Goal: Task Accomplishment & Management: Use online tool/utility

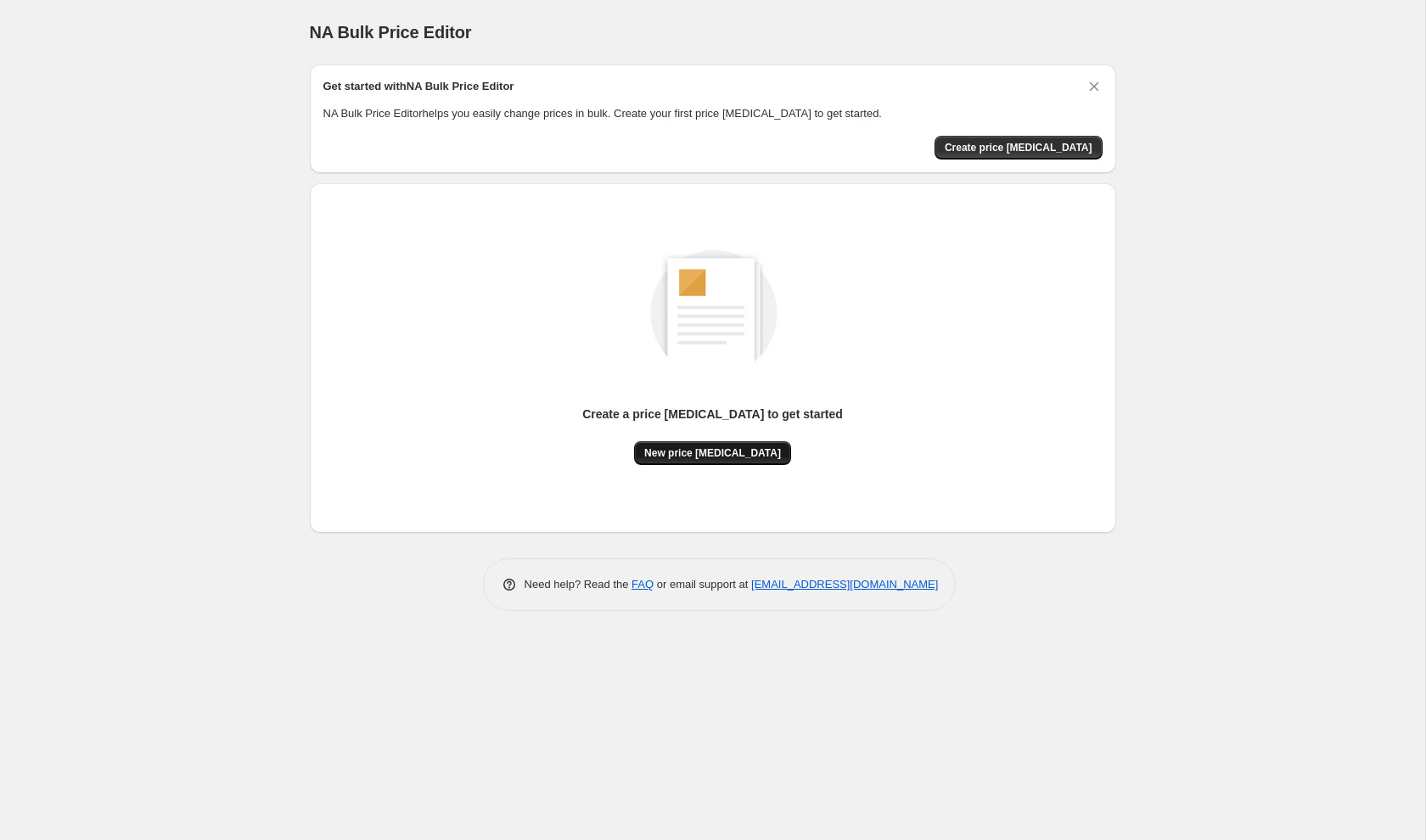
click at [735, 460] on button "New price change job" at bounding box center [713, 453] width 157 height 23
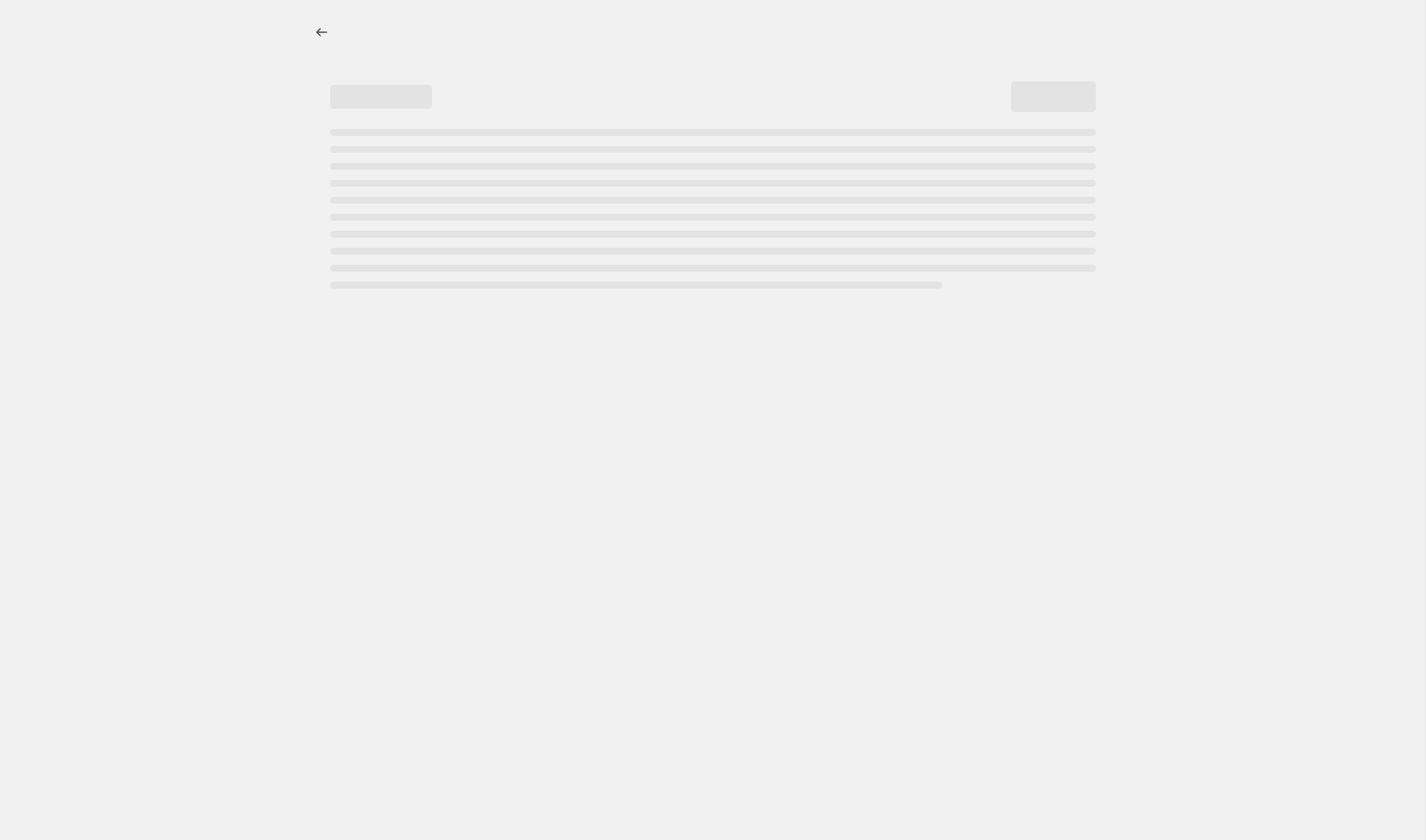
select select "percentage"
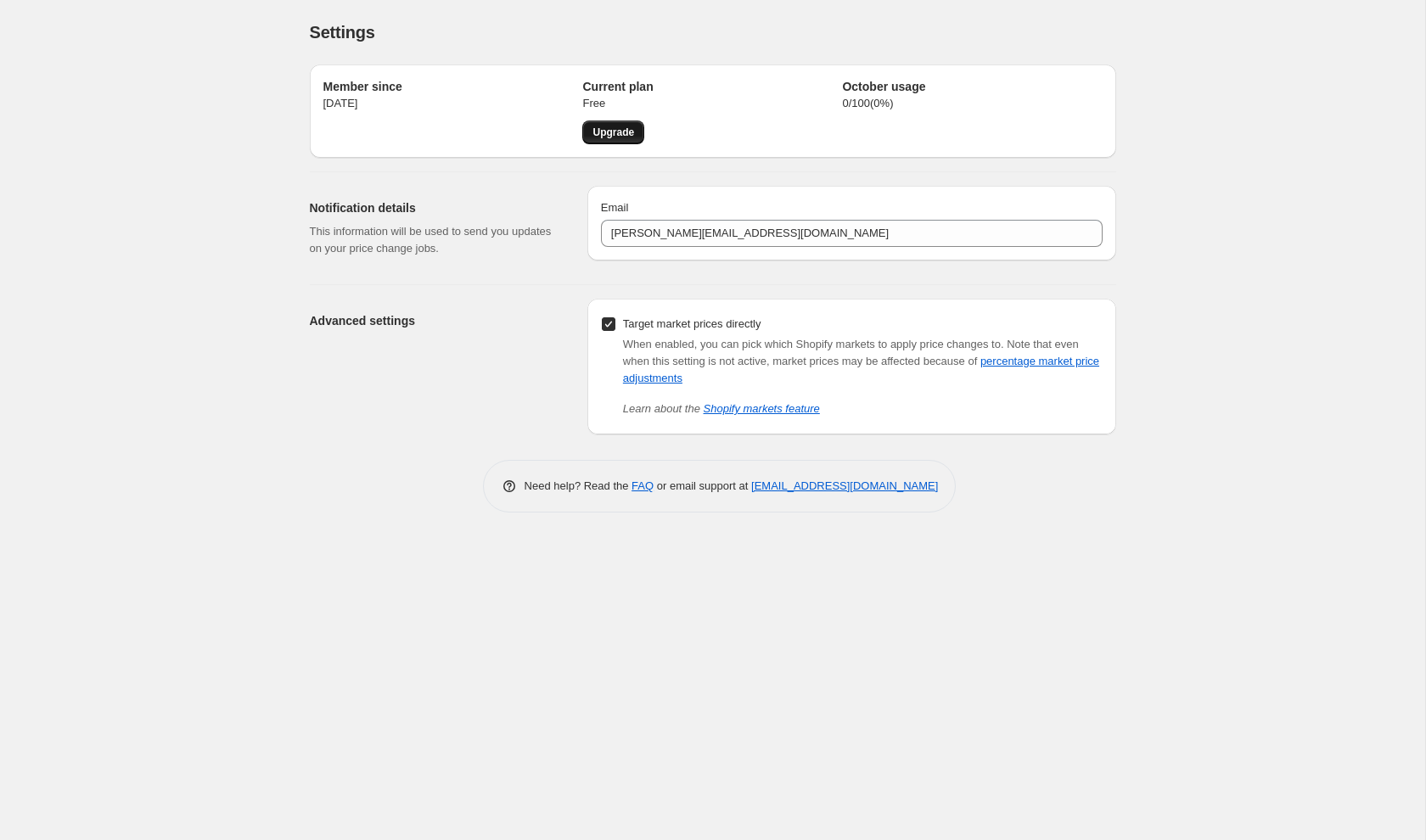
click at [621, 137] on span "Upgrade" at bounding box center [613, 132] width 41 height 13
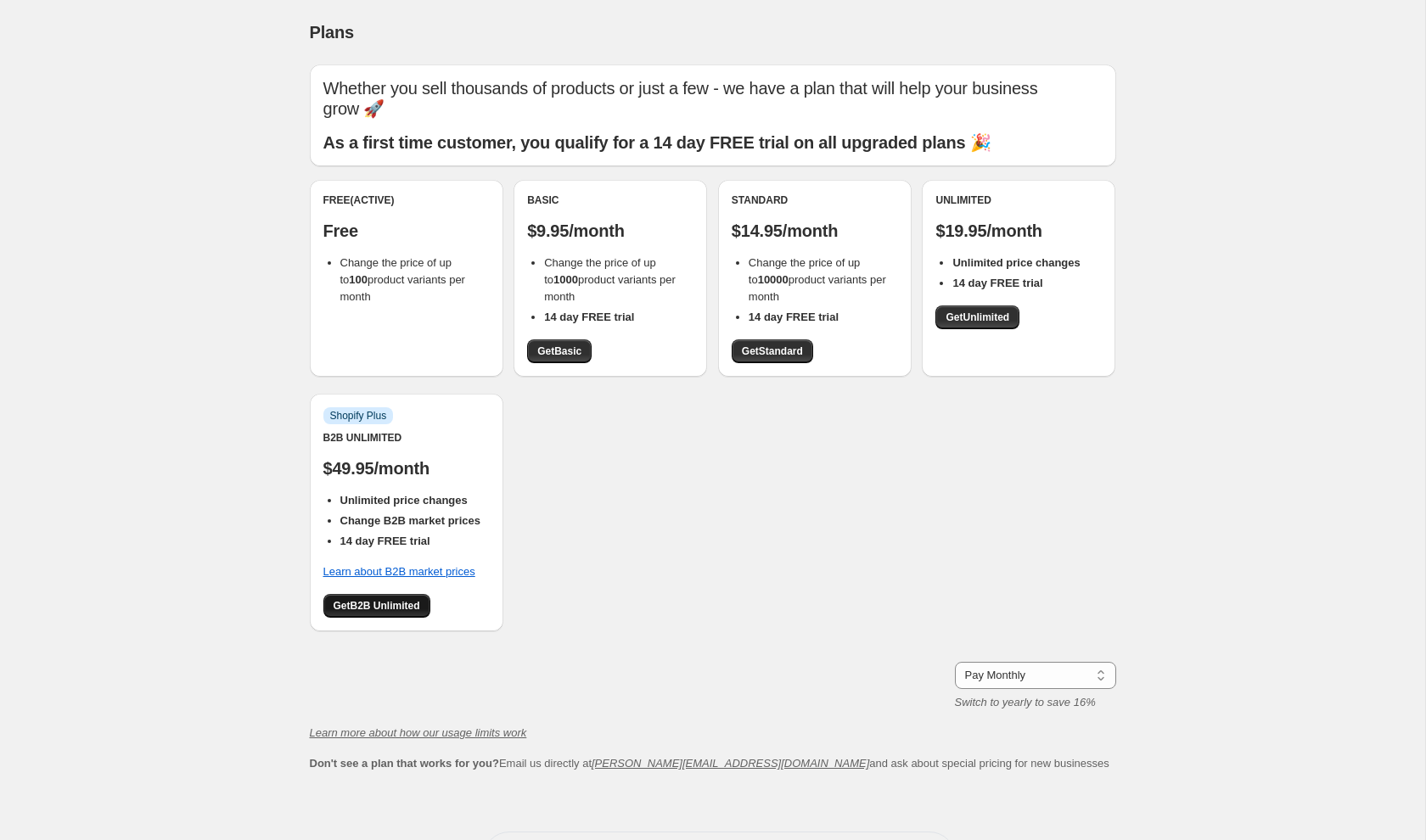
click at [381, 599] on span "Get B2B Unlimited" at bounding box center [376, 606] width 86 height 13
click at [970, 311] on span "Get Unlimited" at bounding box center [977, 317] width 64 height 13
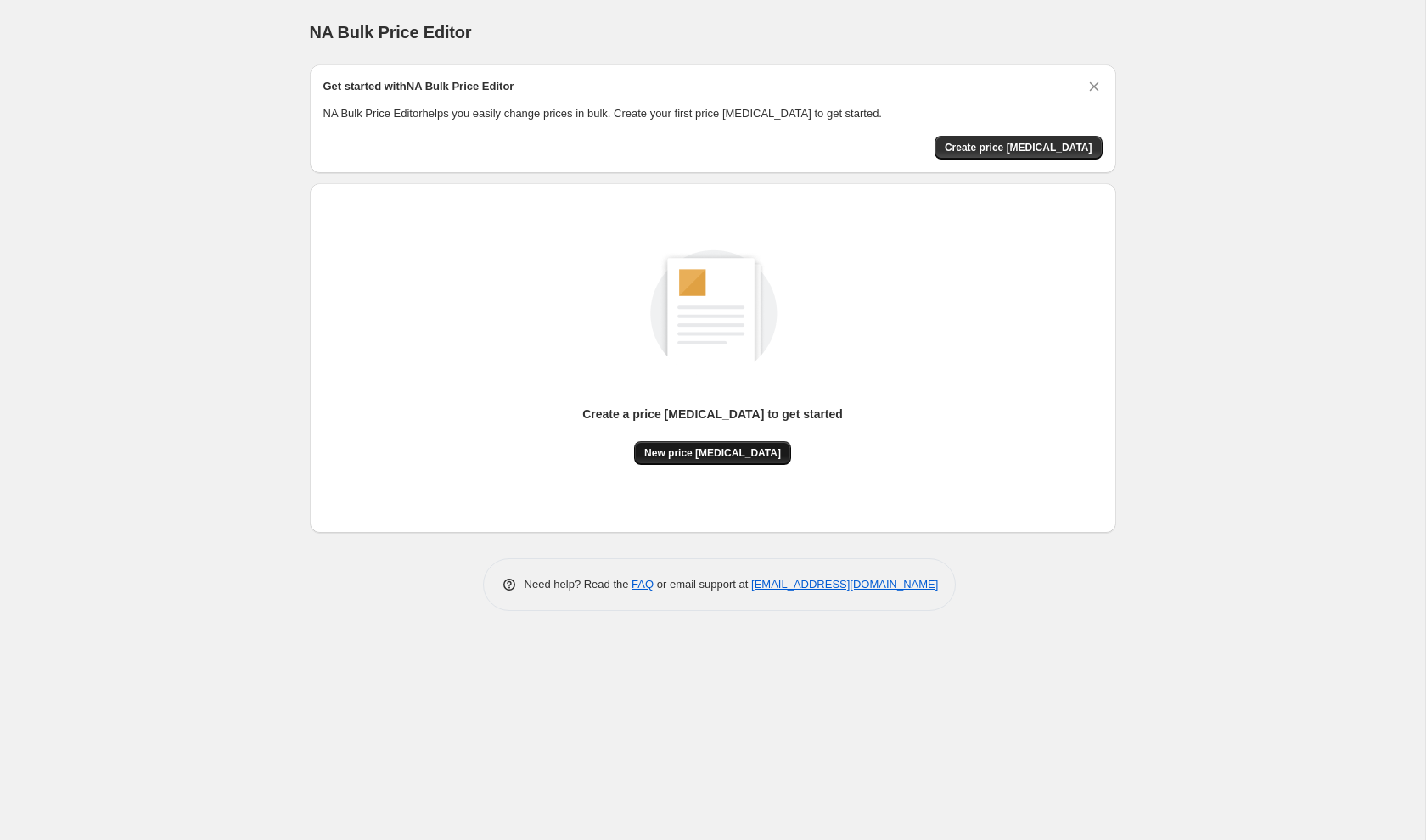
click at [690, 449] on span "New price [MEDICAL_DATA]" at bounding box center [713, 453] width 137 height 13
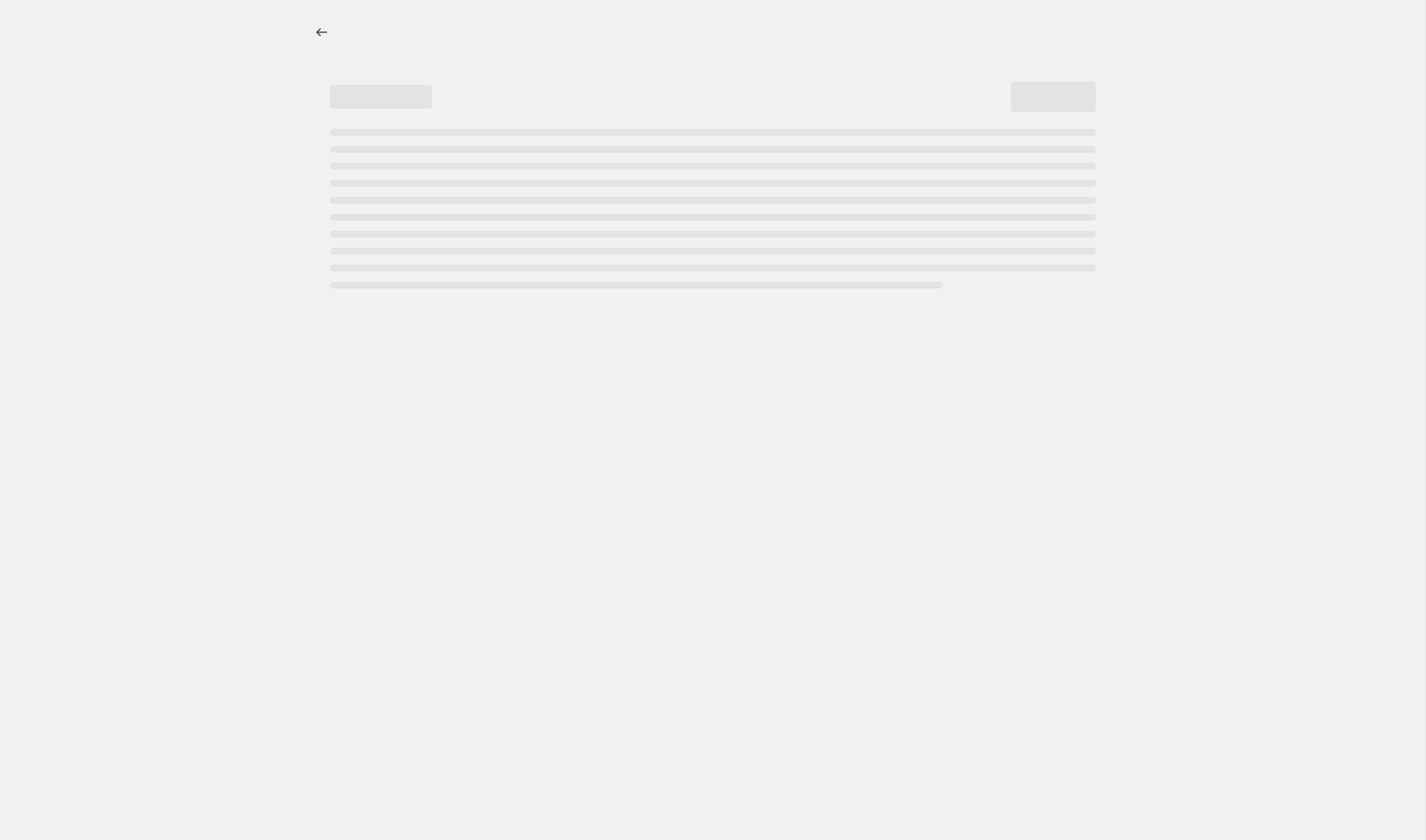
select select "percentage"
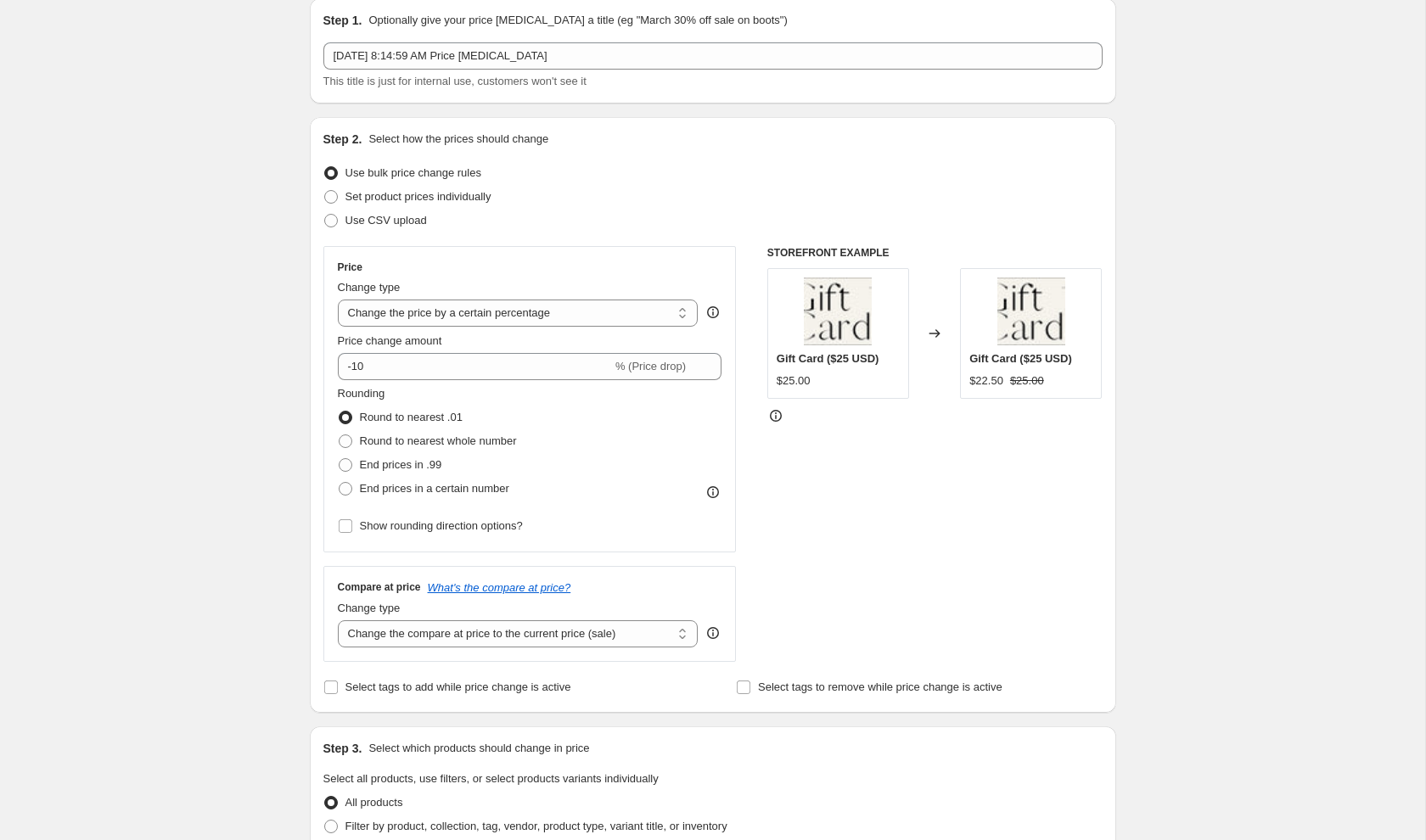
scroll to position [83, 0]
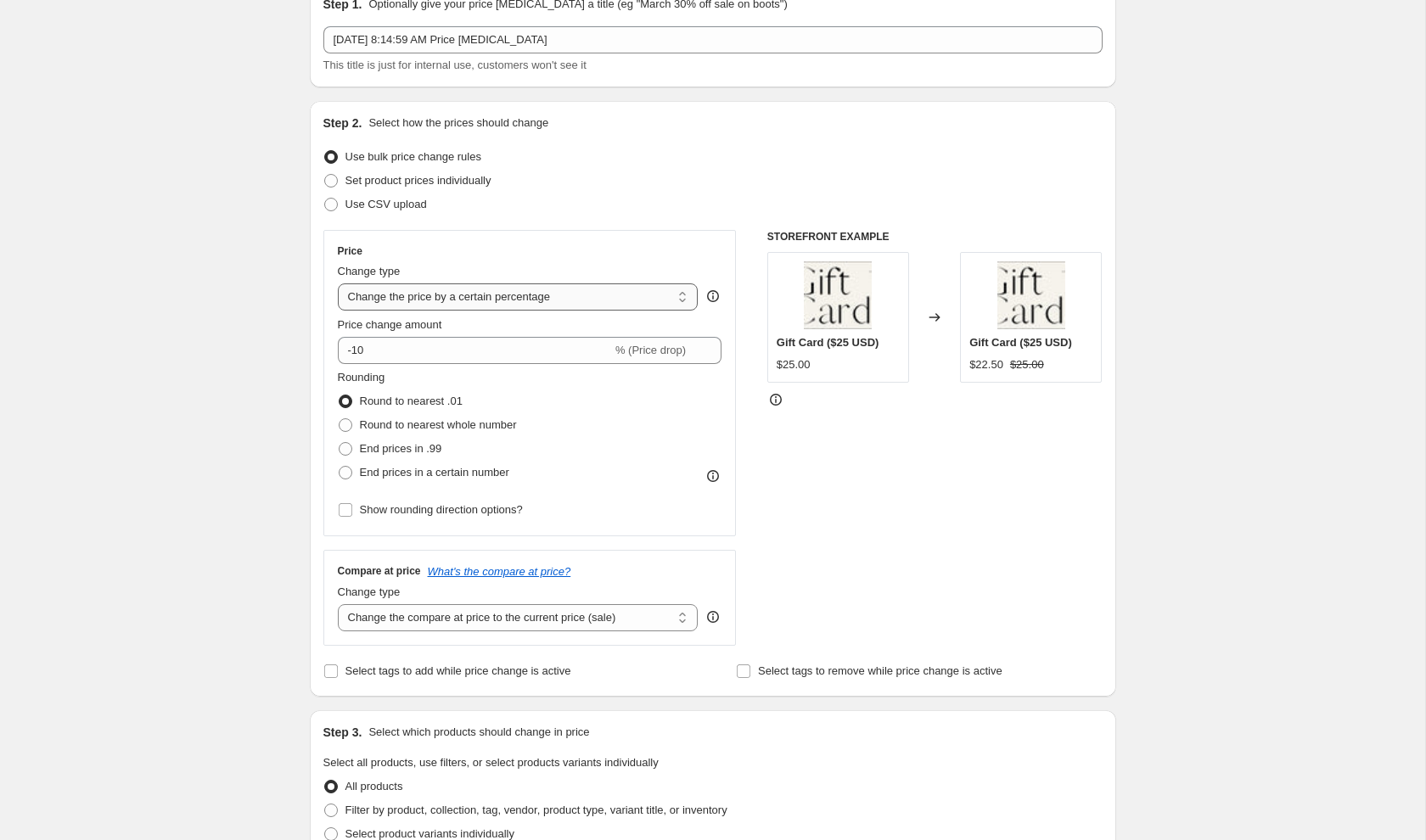
click at [421, 294] on select "Change the price to a certain amount Change the price by a certain amount Chang…" at bounding box center [518, 296] width 360 height 27
click at [338, 283] on select "Change the price to a certain amount Change the price by a certain amount Chang…" at bounding box center [518, 296] width 360 height 27
click at [382, 353] on input "-10" at bounding box center [474, 350] width 274 height 27
type input "-1"
type input "-30"
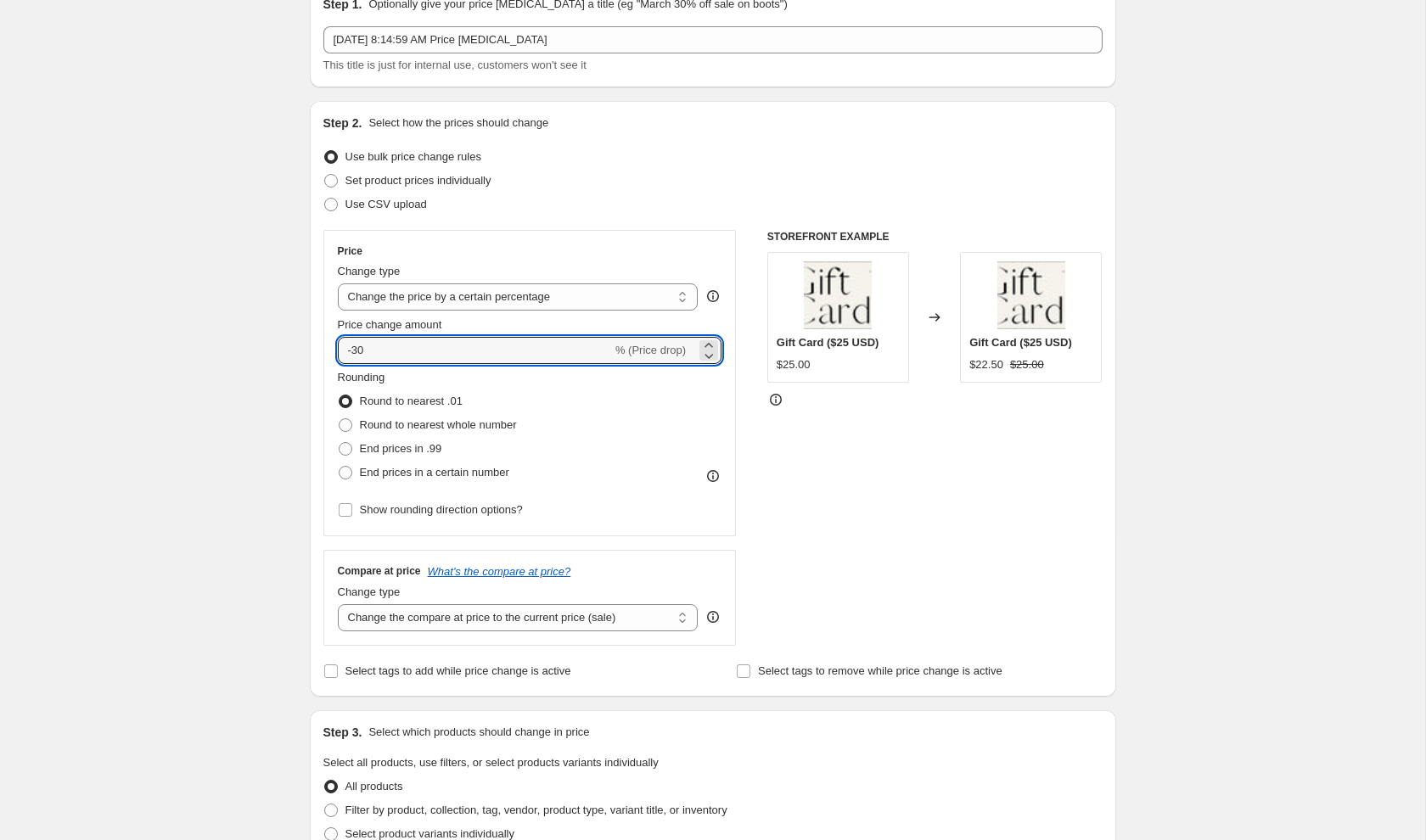
click at [293, 449] on div "Create new price change job. This page is ready Create new price change job Dra…" at bounding box center [713, 813] width 847 height 1791
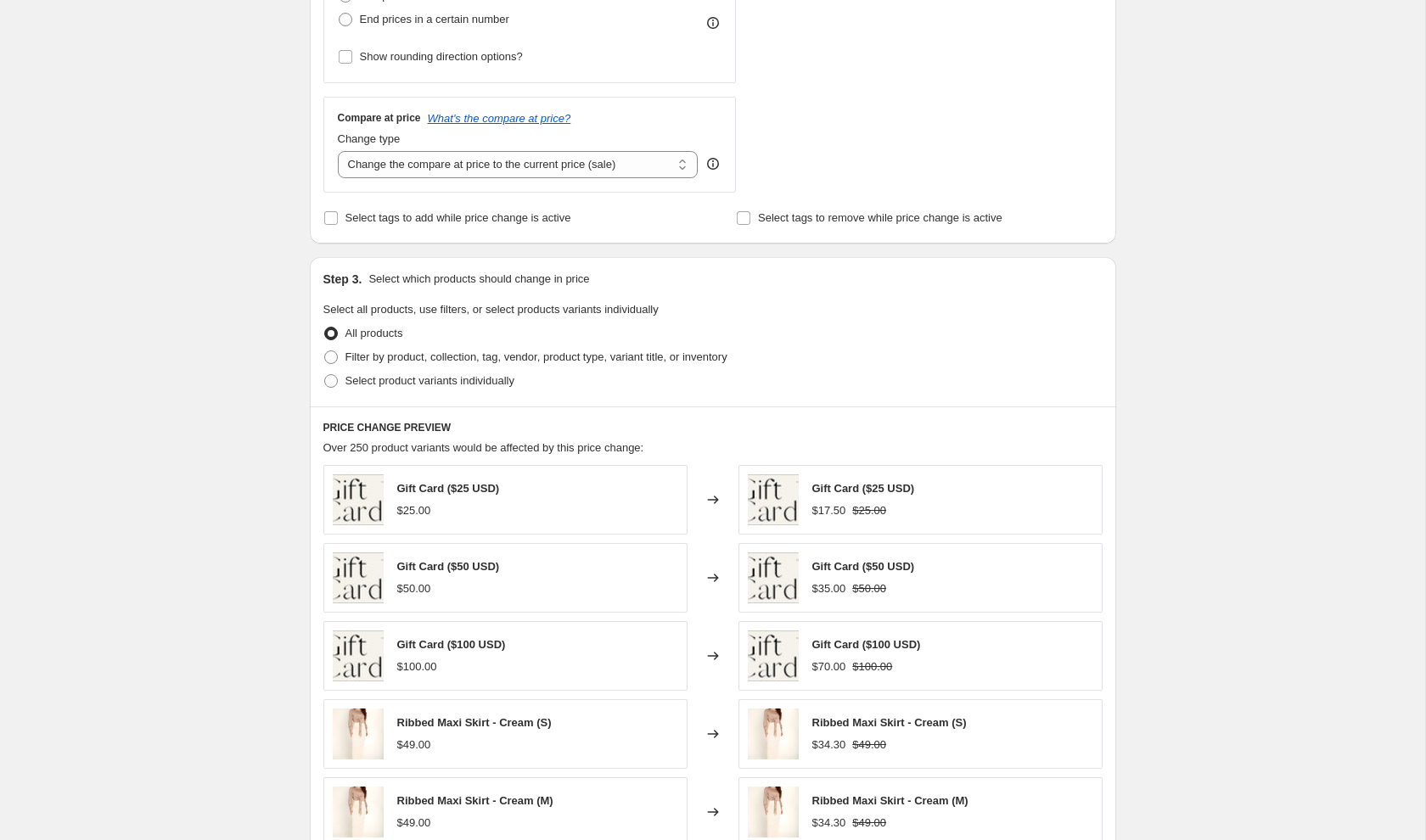
scroll to position [537, 0]
click at [344, 354] on label "Filter by product, collection, tag, vendor, product type, variant title, or inv…" at bounding box center [526, 356] width 404 height 23
click at [325, 349] on input "Filter by product, collection, tag, vendor, product type, variant title, or inv…" at bounding box center [324, 349] width 1 height 1
radio input "true"
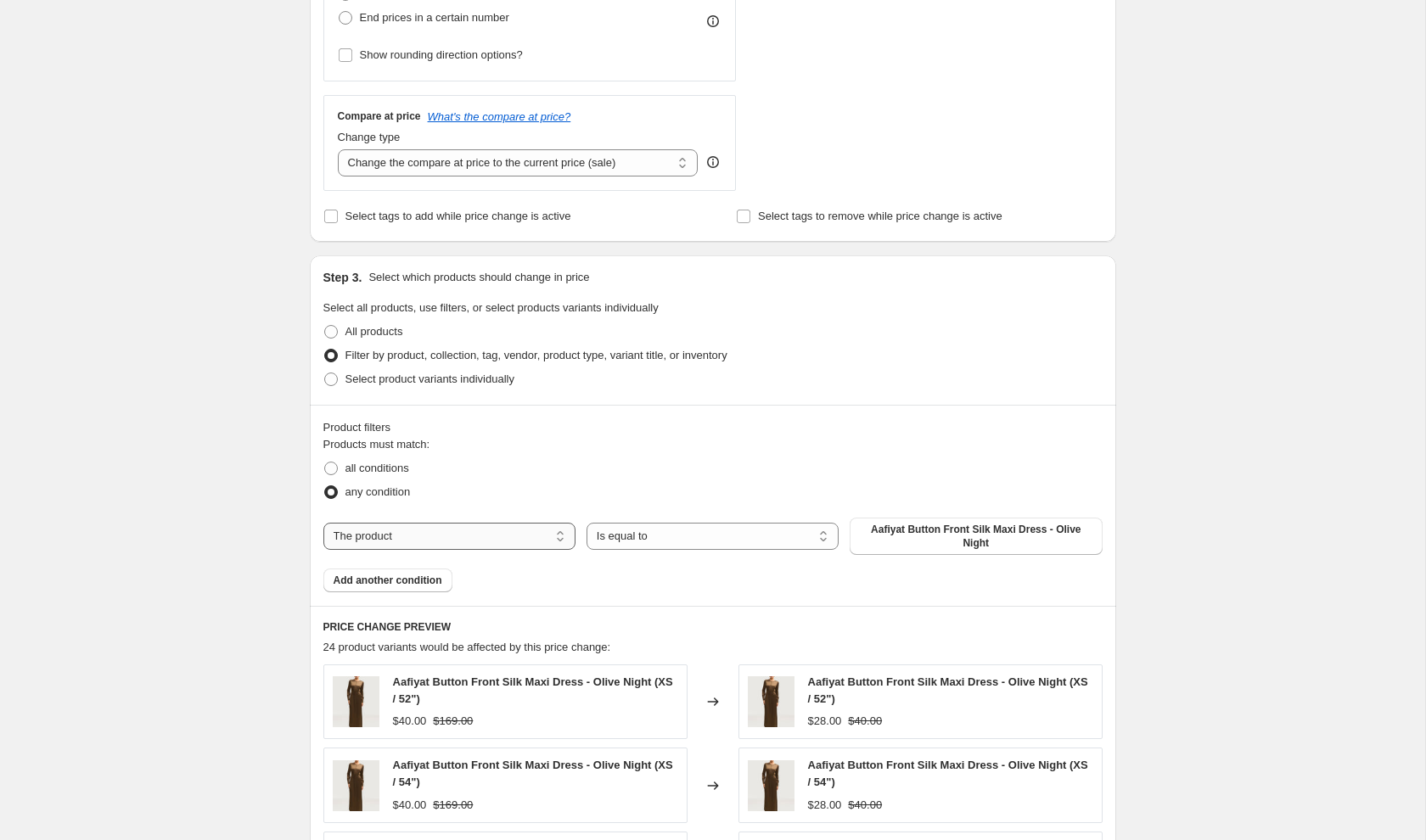
click at [496, 534] on select "The product The product's collection The product's tag The product's vendor The…" at bounding box center [449, 536] width 252 height 27
click at [350, 375] on span "Select product variants individually" at bounding box center [430, 379] width 169 height 13
click at [325, 374] on input "Select product variants individually" at bounding box center [324, 373] width 1 height 1
radio input "true"
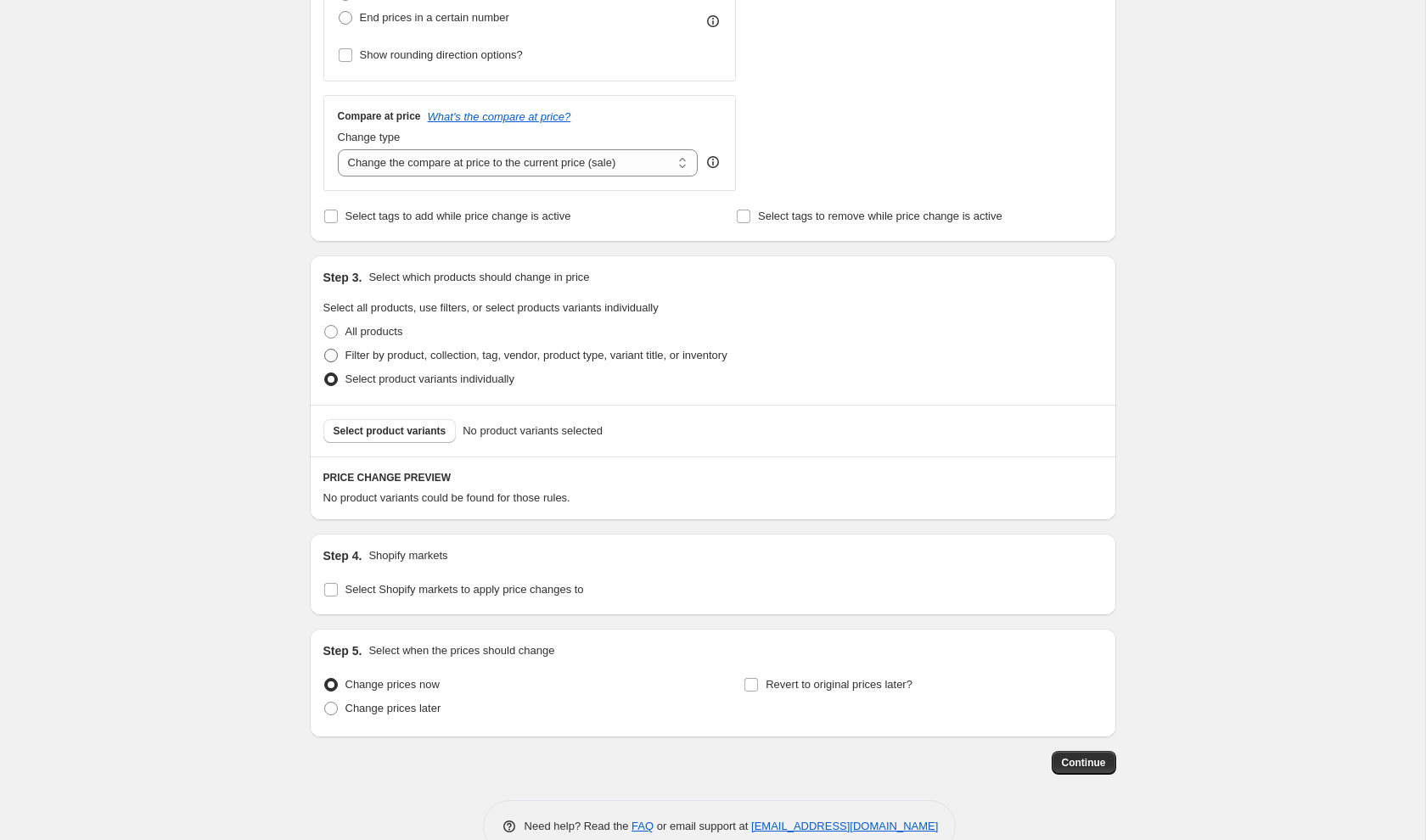
click at [348, 353] on span "Filter by product, collection, tag, vendor, product type, variant title, or inv…" at bounding box center [536, 355] width 382 height 13
click at [325, 349] on input "Filter by product, collection, tag, vendor, product type, variant title, or inv…" at bounding box center [324, 349] width 1 height 1
radio input "true"
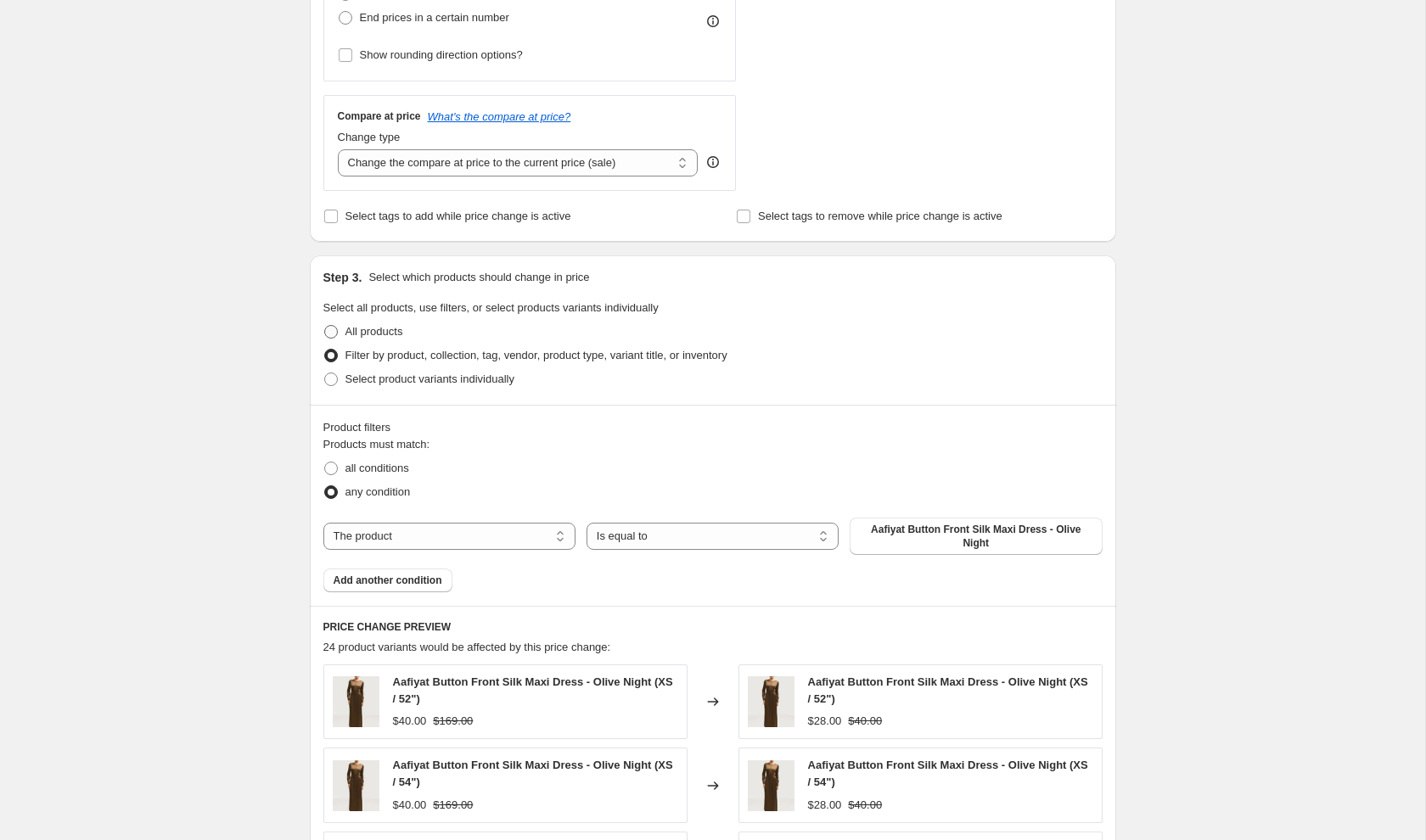
click at [338, 330] on label "All products" at bounding box center [363, 332] width 80 height 23
click at [325, 326] on input "All products" at bounding box center [324, 325] width 1 height 1
radio input "true"
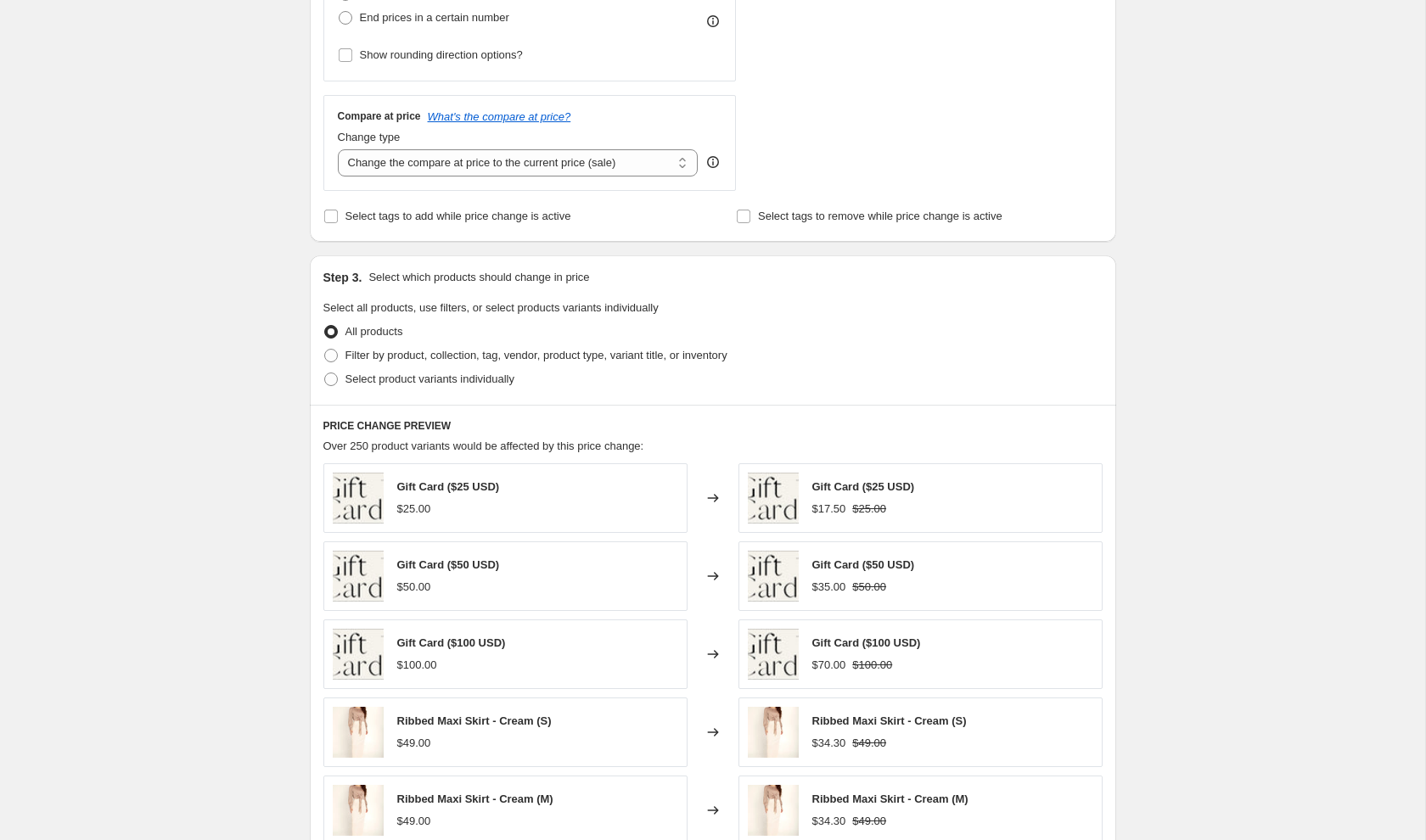
scroll to position [944, 0]
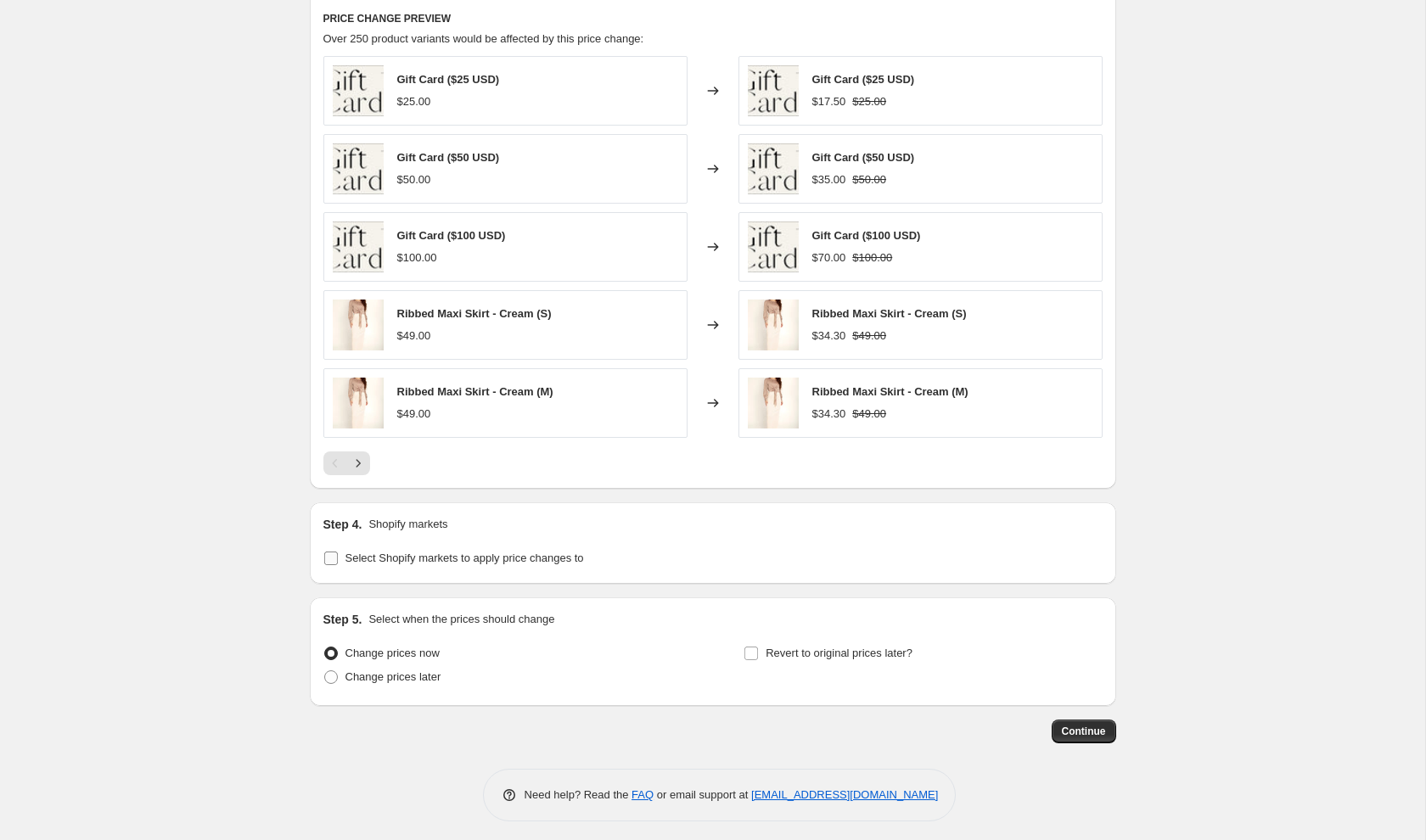
click at [334, 555] on input "Select Shopify markets to apply price changes to" at bounding box center [331, 558] width 13 height 13
checkbox input "true"
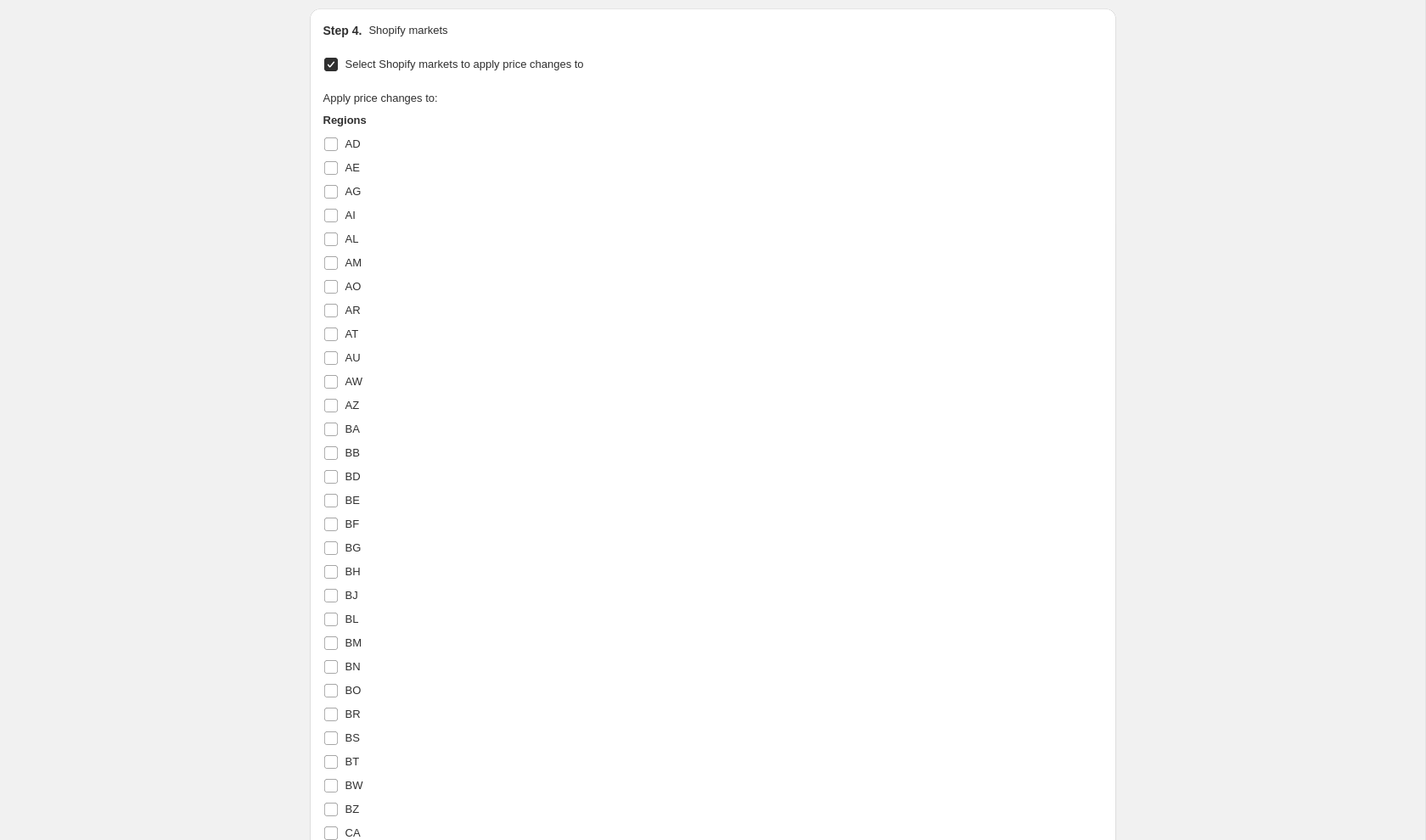
scroll to position [1396, 0]
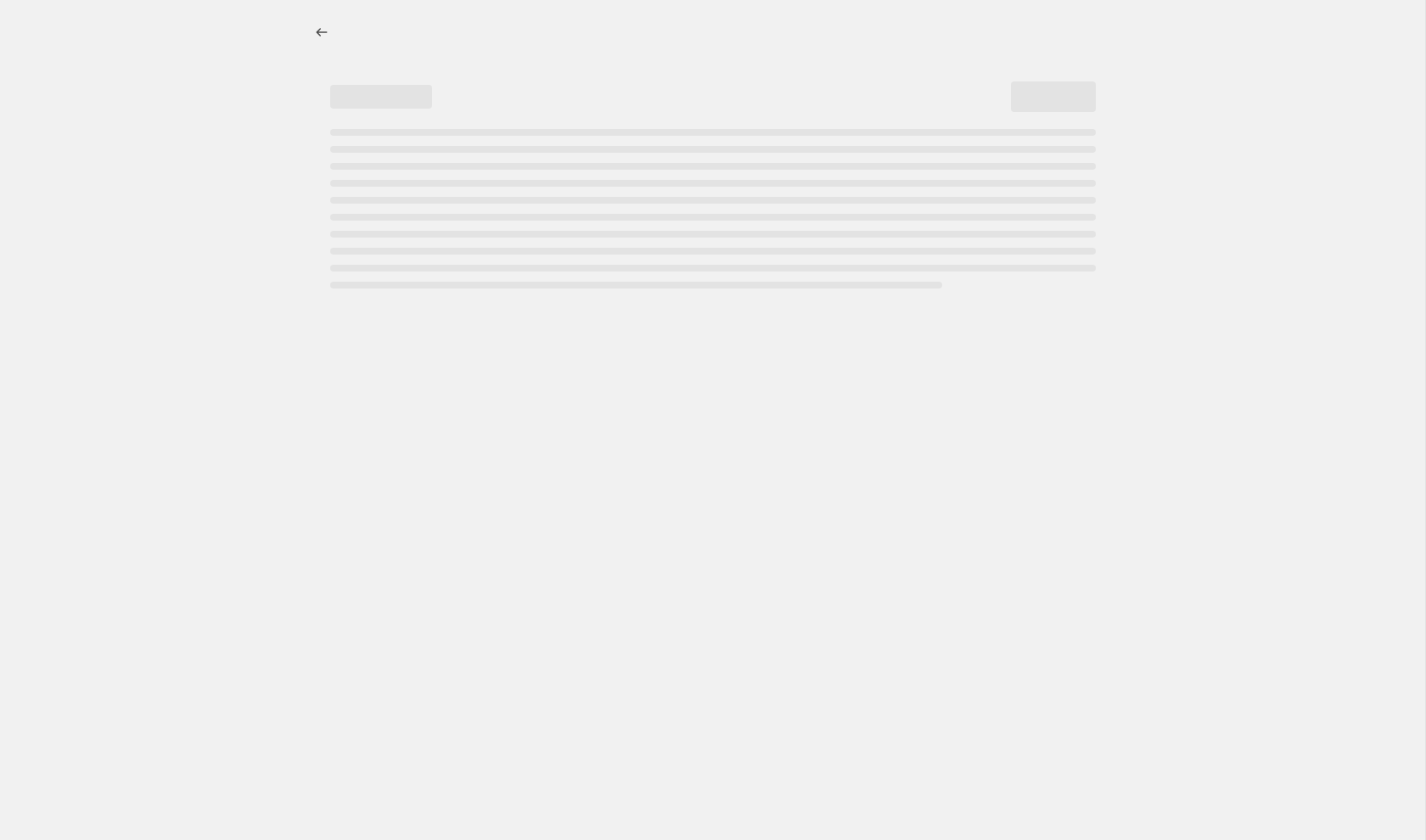
select select "percentage"
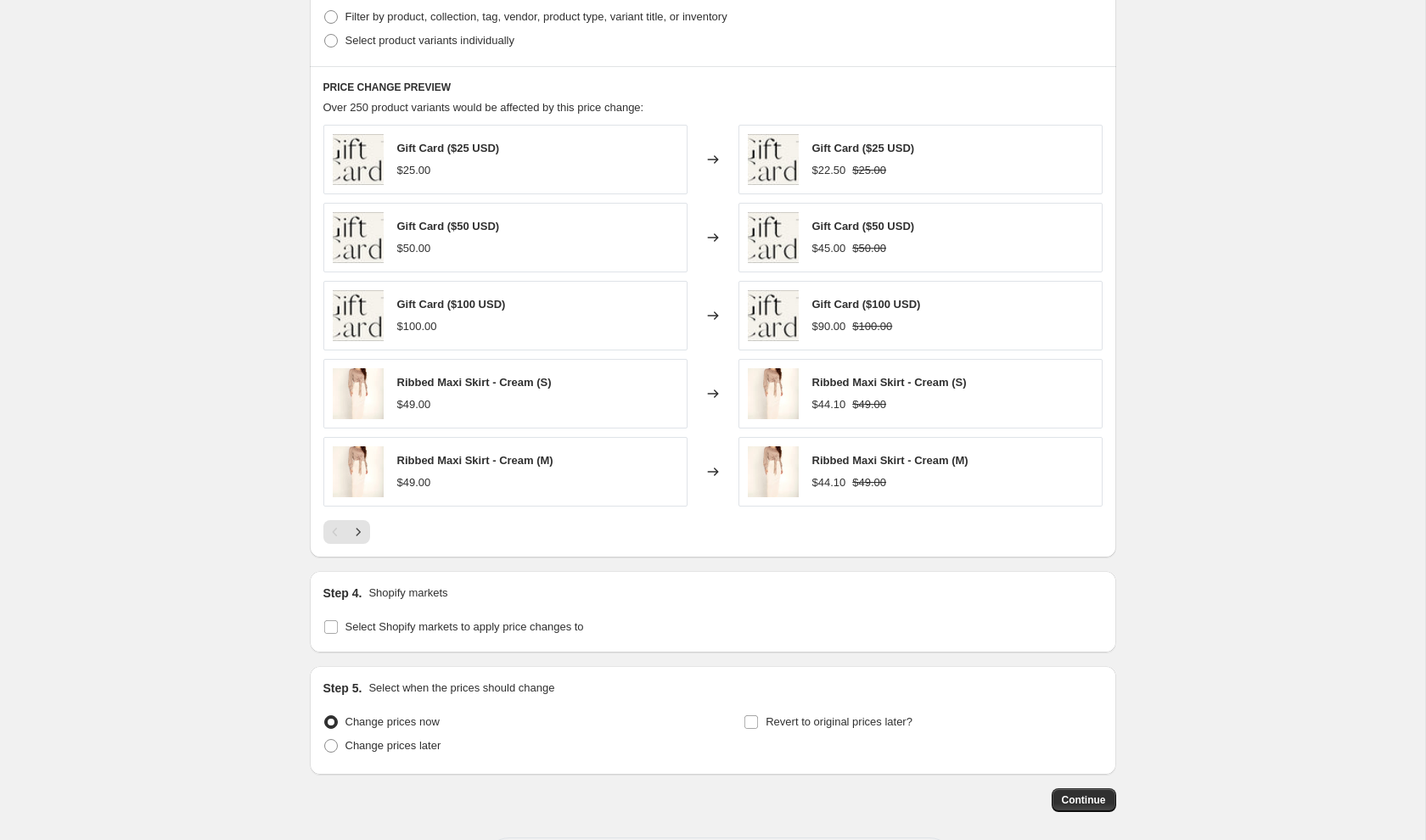
scroll to position [944, 0]
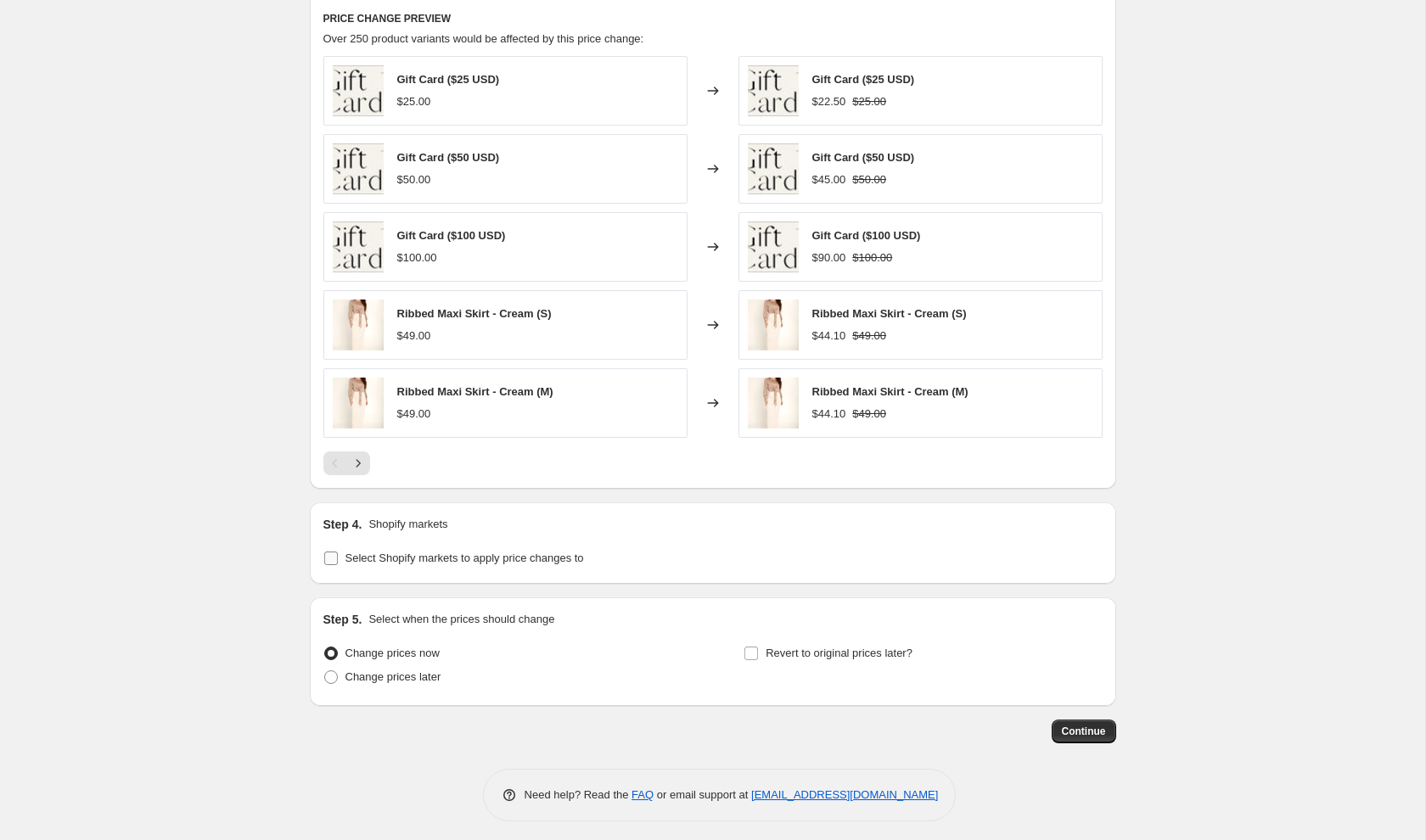
click at [332, 557] on input "Select Shopify markets to apply price changes to" at bounding box center [331, 558] width 13 height 13
checkbox input "true"
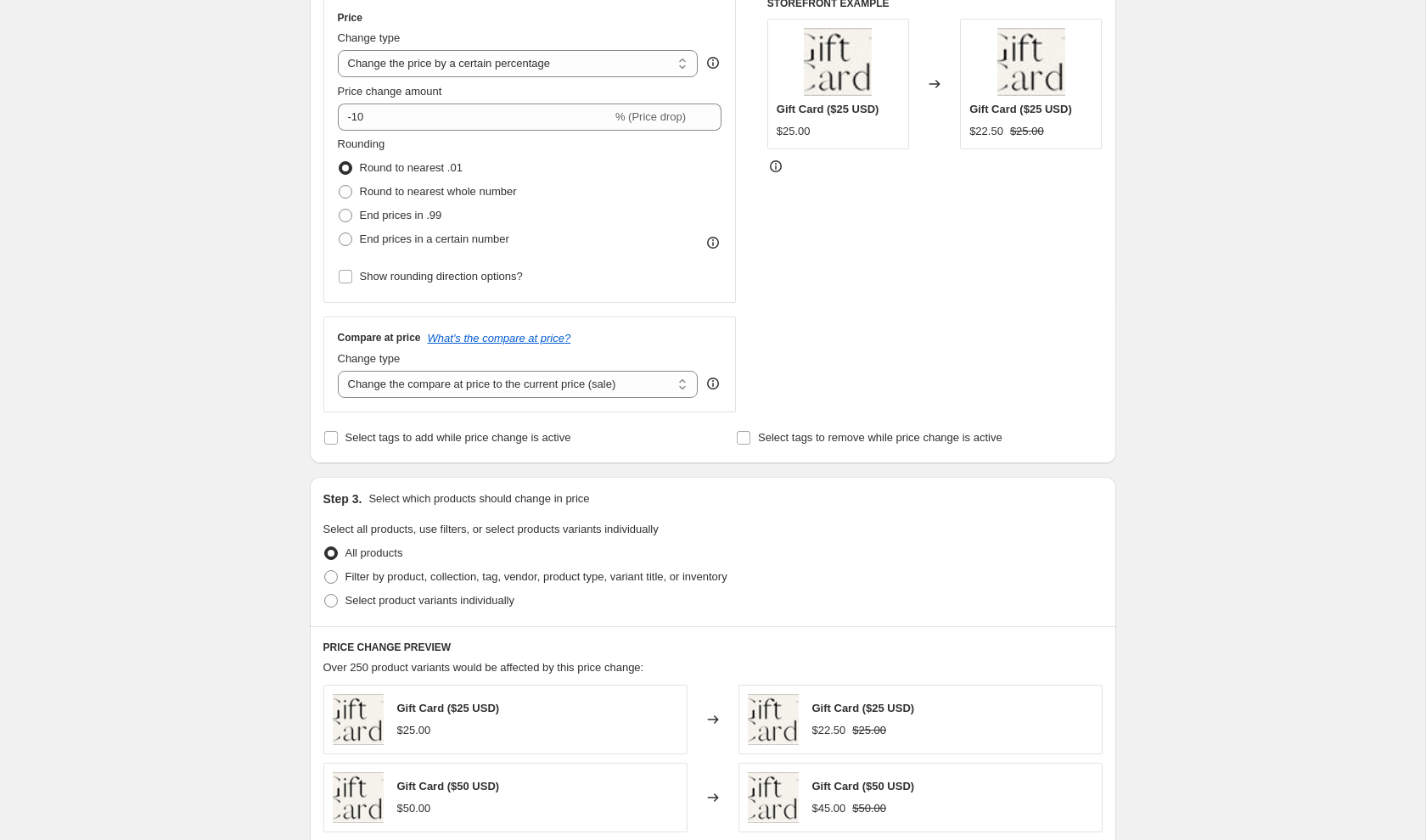
scroll to position [0, 0]
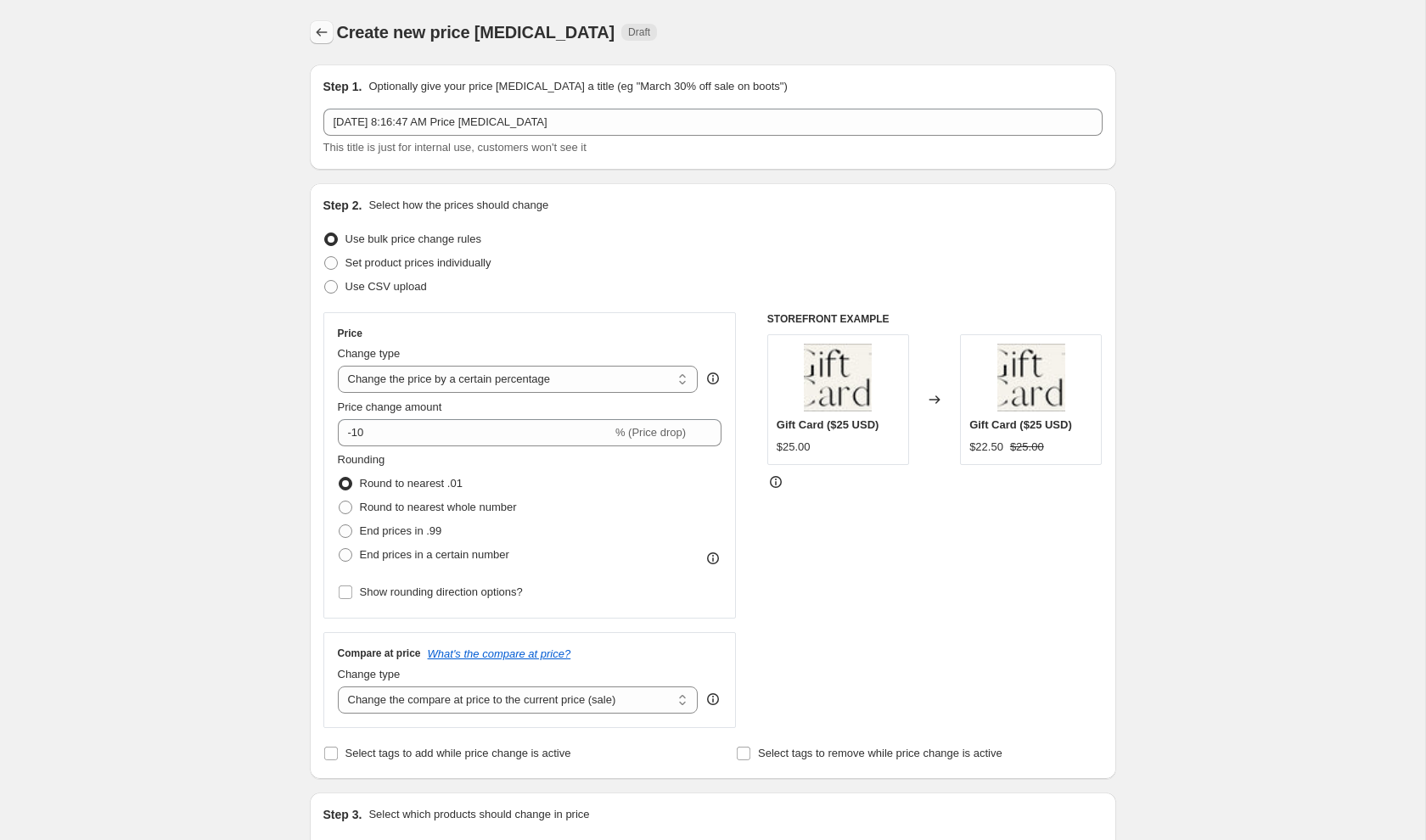
click at [322, 25] on icon "Price change jobs" at bounding box center [322, 31] width 17 height 17
